Goal: Task Accomplishment & Management: Use online tool/utility

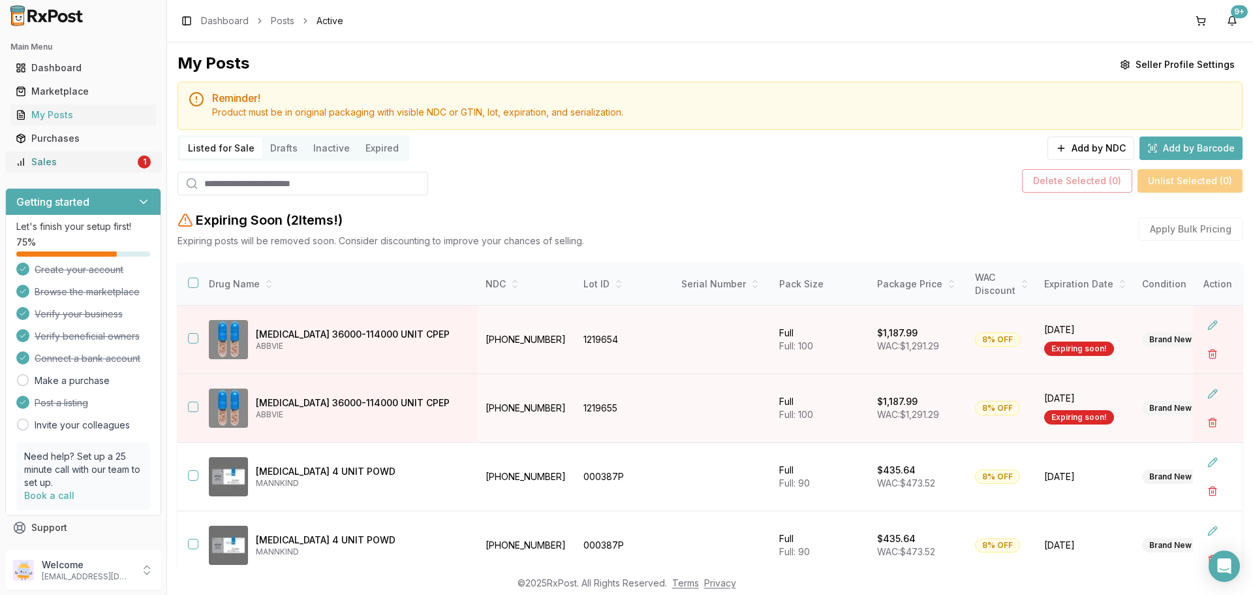
click at [120, 159] on div "Sales" at bounding box center [75, 161] width 119 height 13
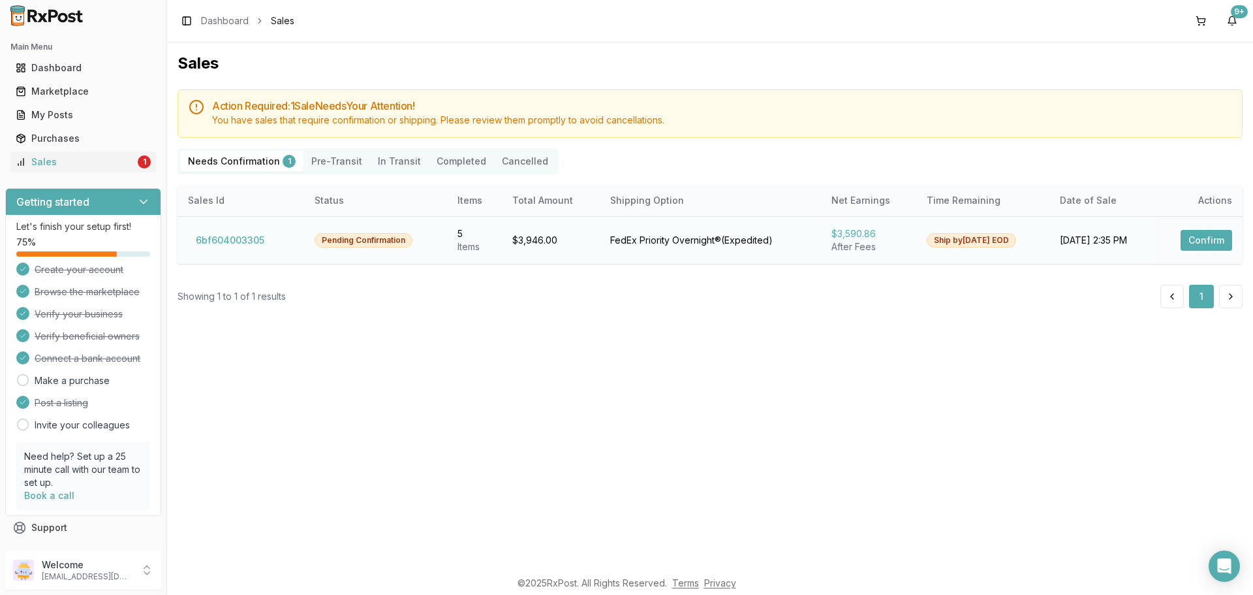
click at [1199, 244] on button "Confirm" at bounding box center [1207, 240] width 52 height 21
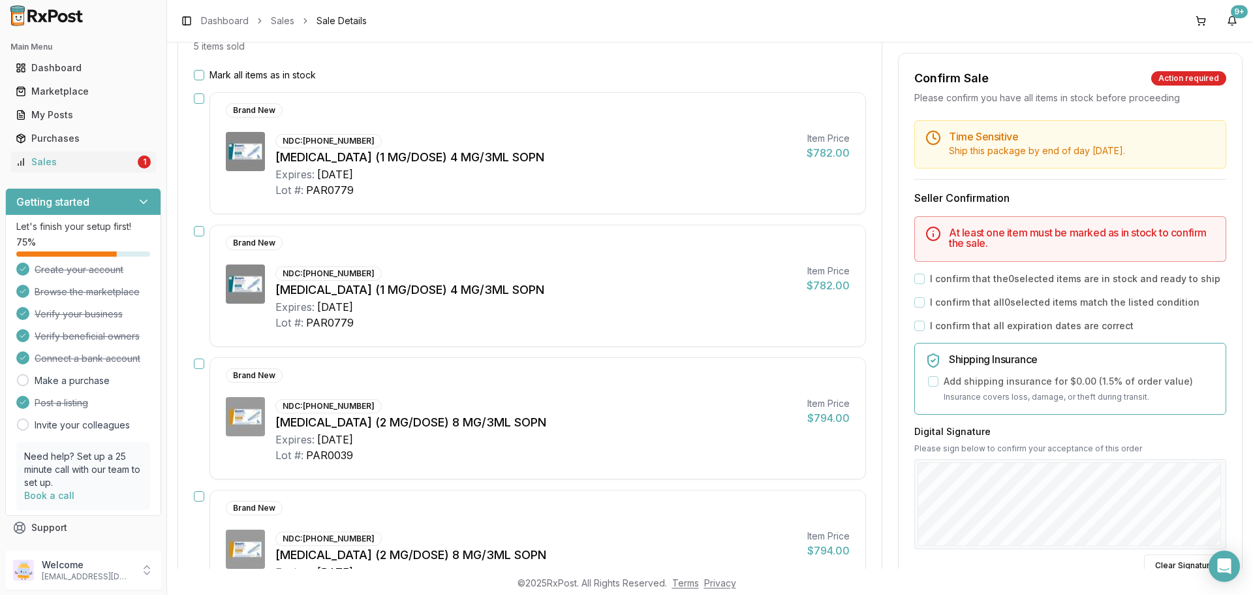
scroll to position [131, 0]
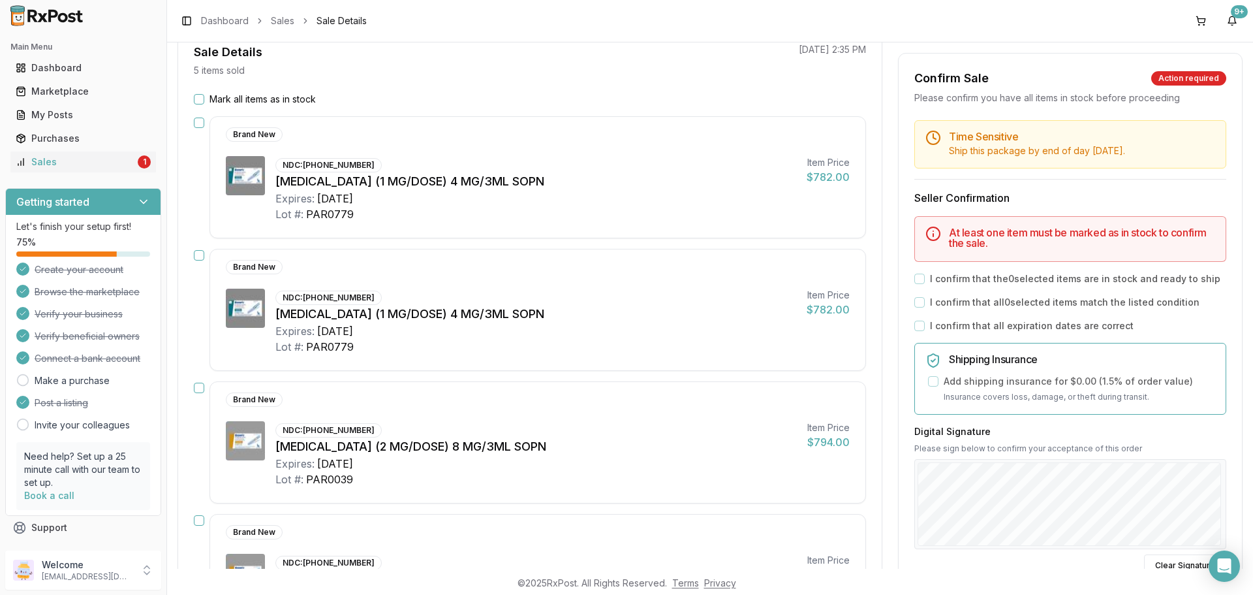
click at [196, 97] on button "Mark all items as in stock" at bounding box center [199, 99] width 10 height 10
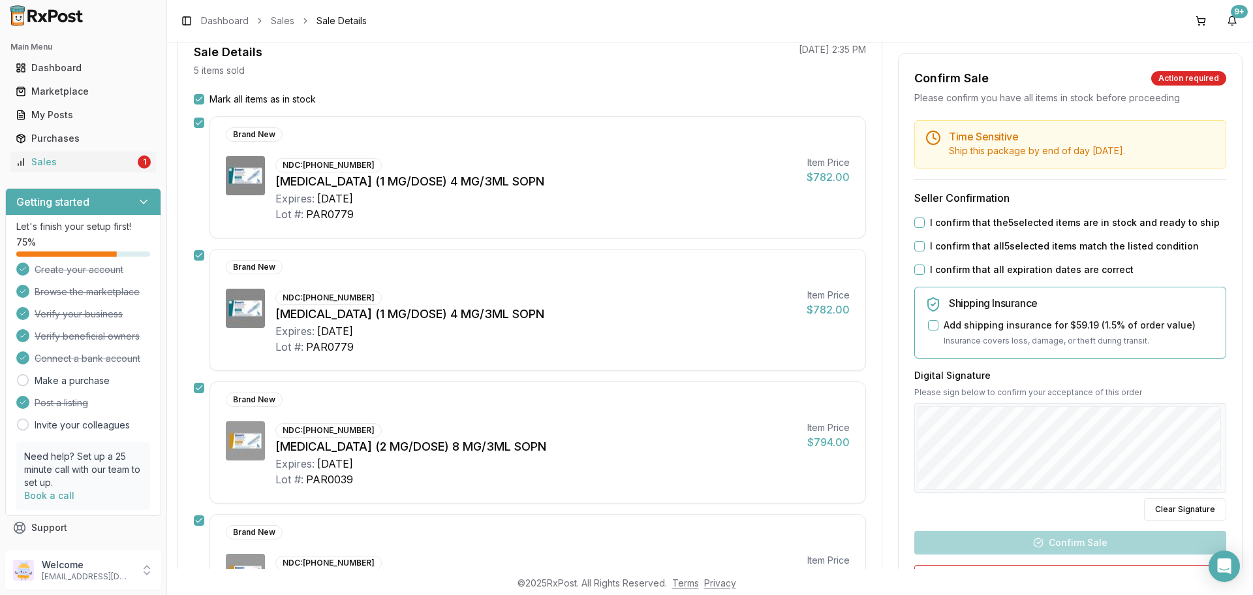
drag, startPoint x: 916, startPoint y: 237, endPoint x: 918, endPoint y: 264, distance: 27.5
click at [916, 228] on button "I confirm that the 5 selected items are in stock and ready to ship" at bounding box center [919, 222] width 10 height 10
click at [918, 253] on div "I confirm that all 5 selected items match the listed condition" at bounding box center [1070, 246] width 312 height 13
click at [916, 251] on button "I confirm that all 5 selected items match the listed condition" at bounding box center [919, 246] width 10 height 10
click at [919, 275] on button "I confirm that all expiration dates are correct" at bounding box center [919, 269] width 10 height 10
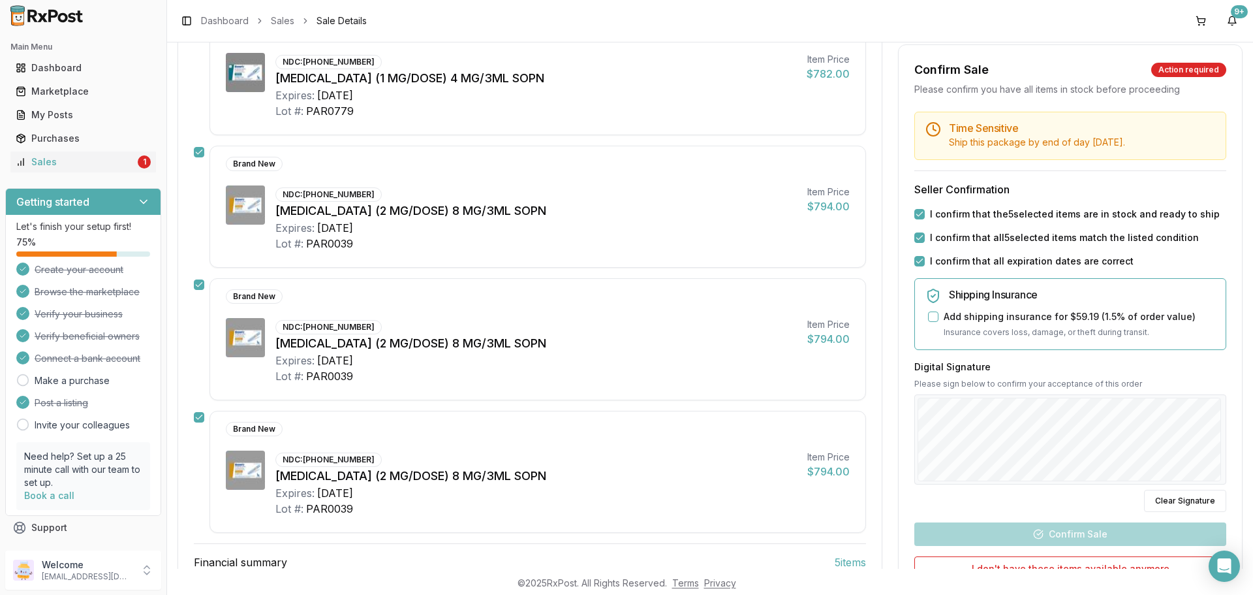
scroll to position [457, 0]
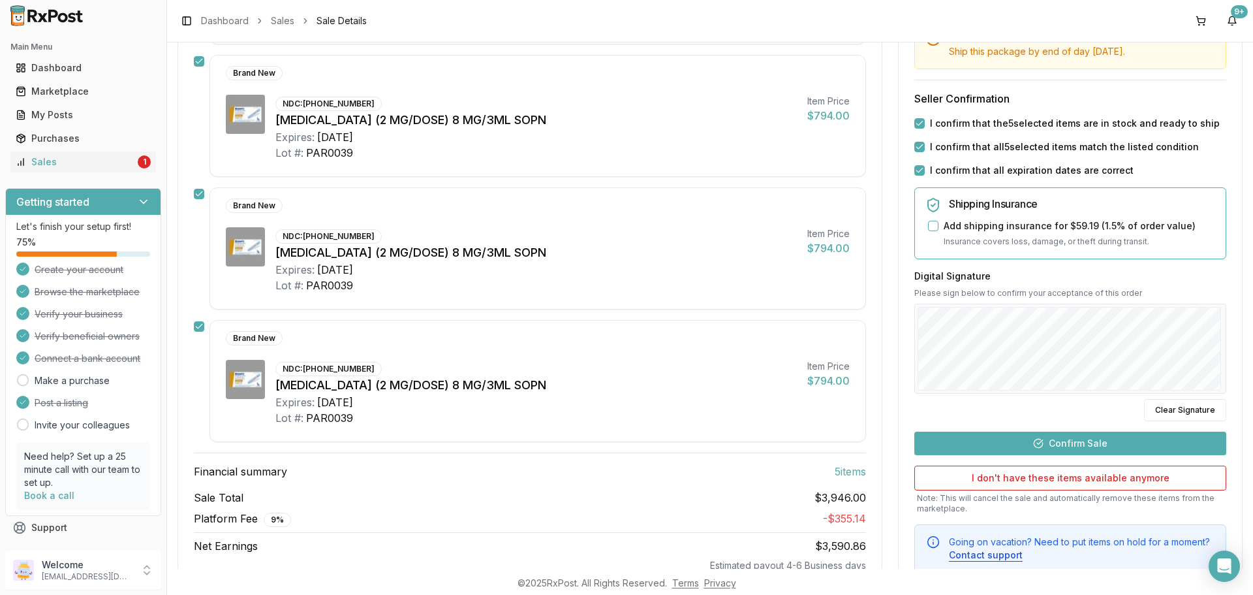
click at [1089, 433] on button "Confirm Sale" at bounding box center [1070, 442] width 312 height 23
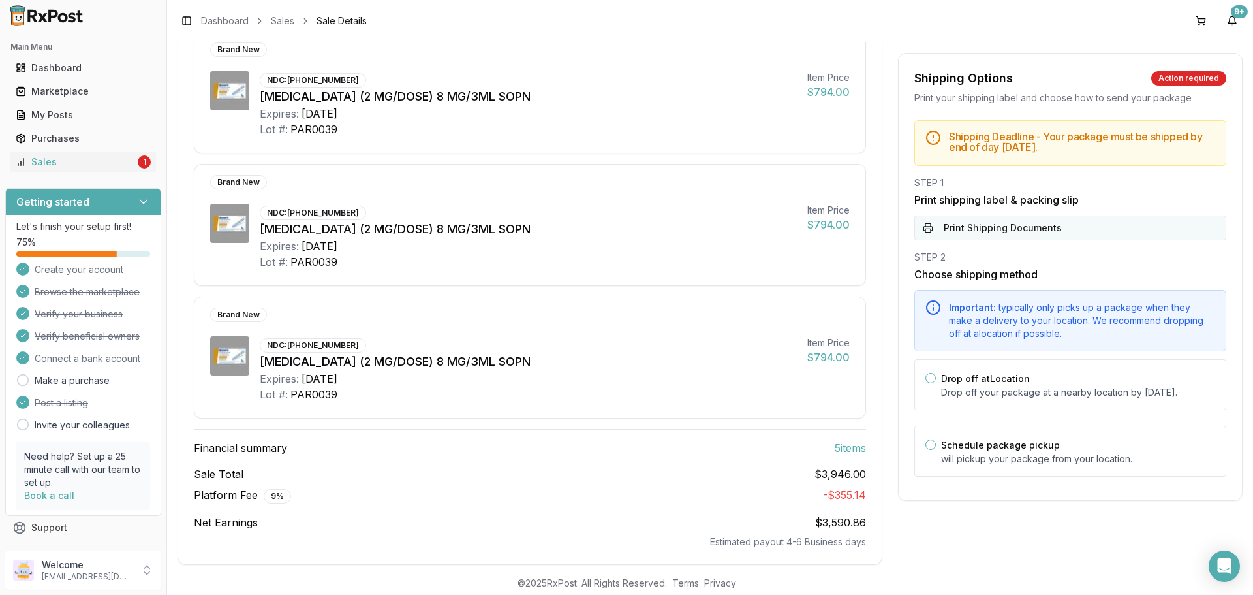
click at [1023, 226] on button "Print Shipping Documents" at bounding box center [1070, 227] width 312 height 25
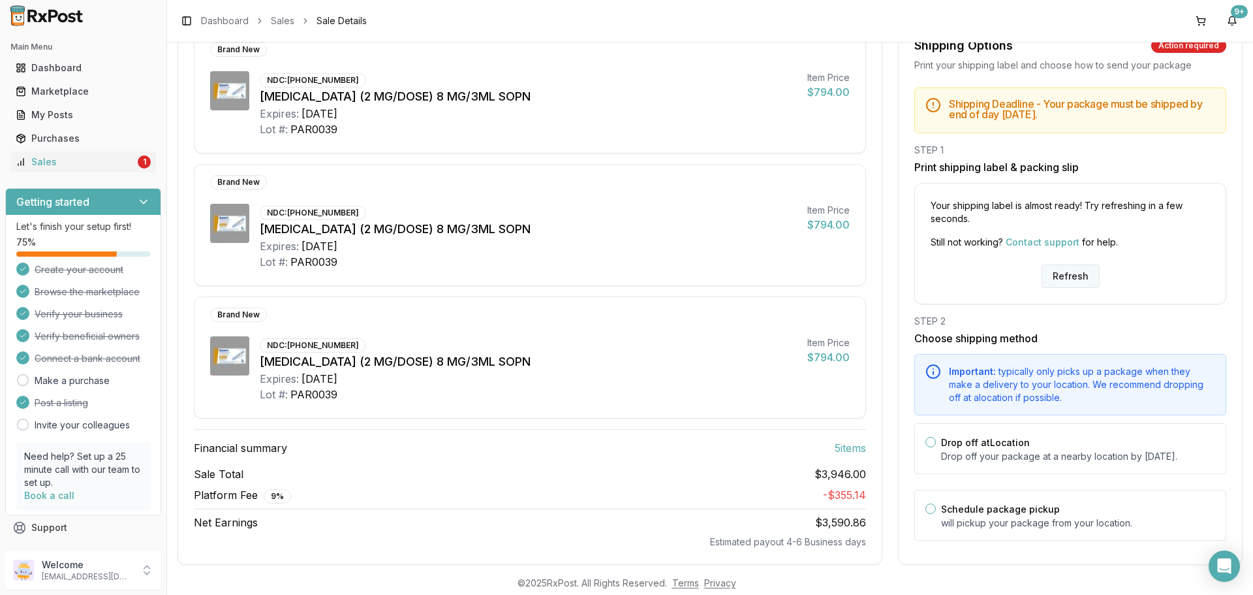
click at [1056, 264] on button "Refresh" at bounding box center [1071, 275] width 58 height 23
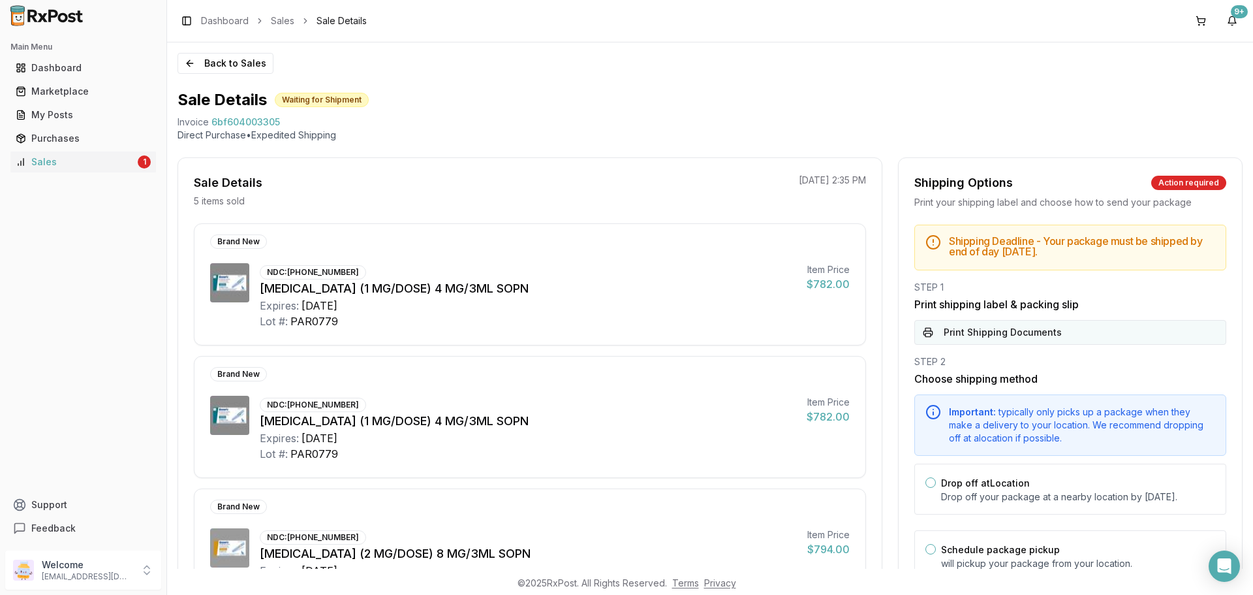
click at [967, 326] on button "Print Shipping Documents" at bounding box center [1070, 332] width 312 height 25
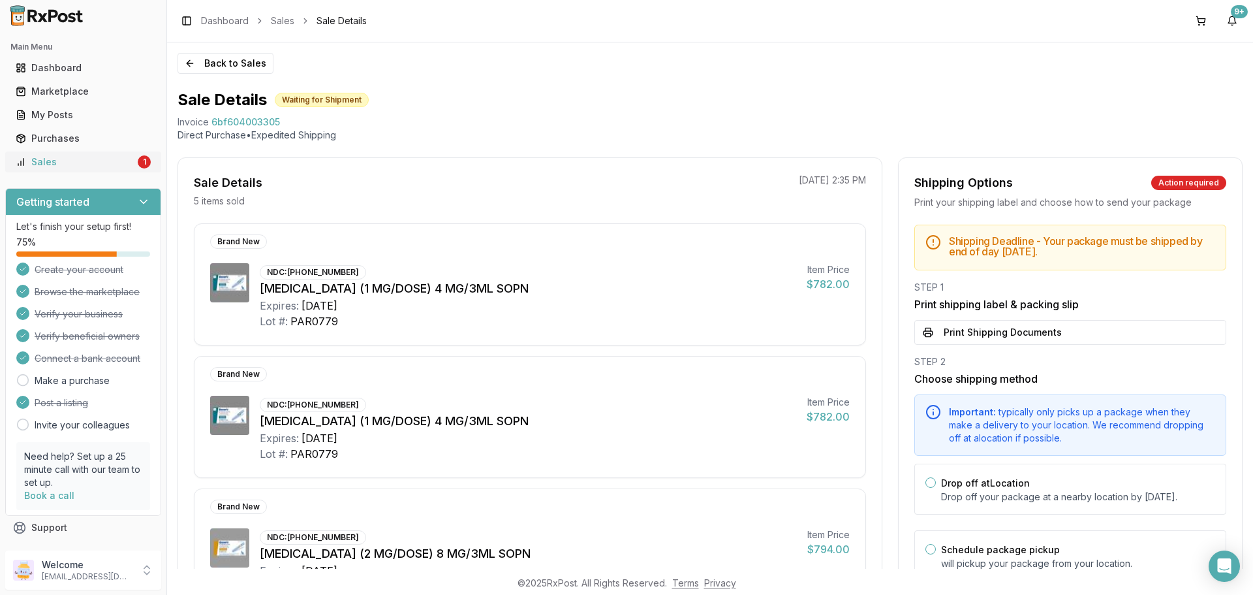
click at [104, 169] on link "Sales 1" at bounding box center [83, 161] width 146 height 23
